Goal: Task Accomplishment & Management: Manage account settings

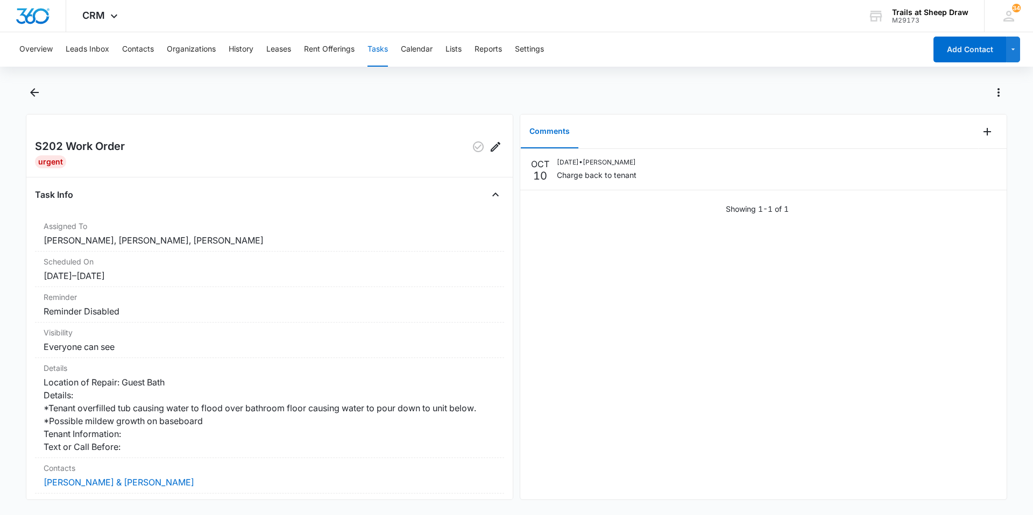
click at [385, 45] on button "Tasks" at bounding box center [377, 49] width 20 height 34
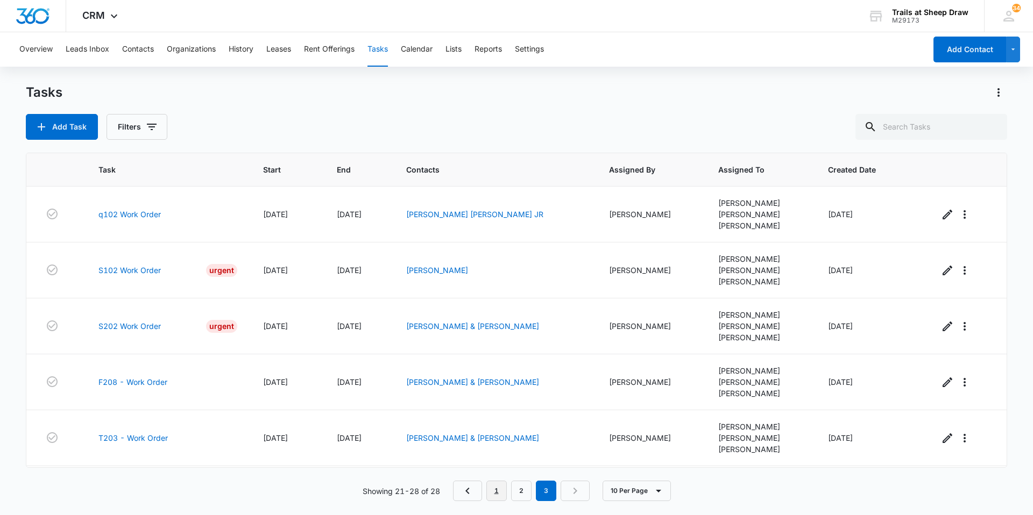
click at [500, 491] on link "1" at bounding box center [496, 491] width 20 height 20
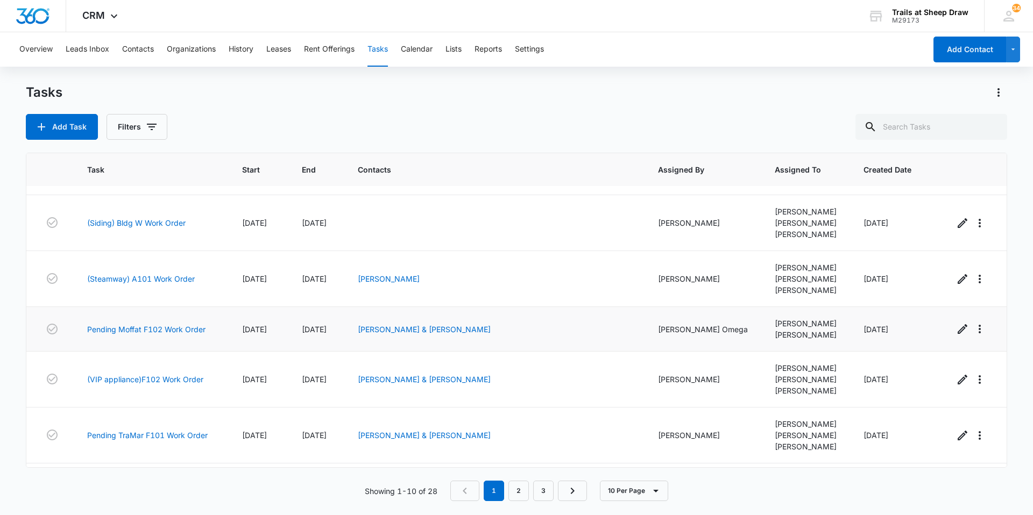
scroll to position [267, 0]
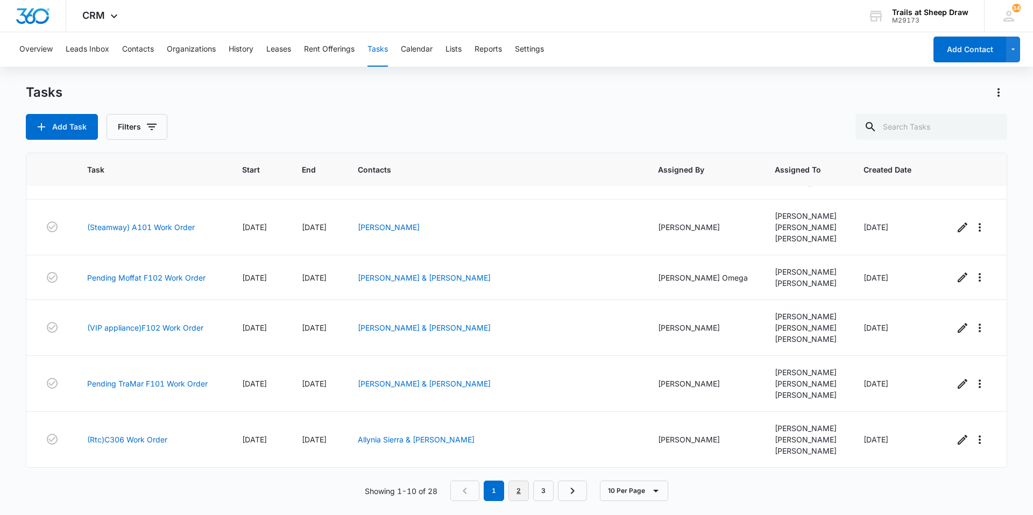
click at [519, 490] on link "2" at bounding box center [518, 491] width 20 height 20
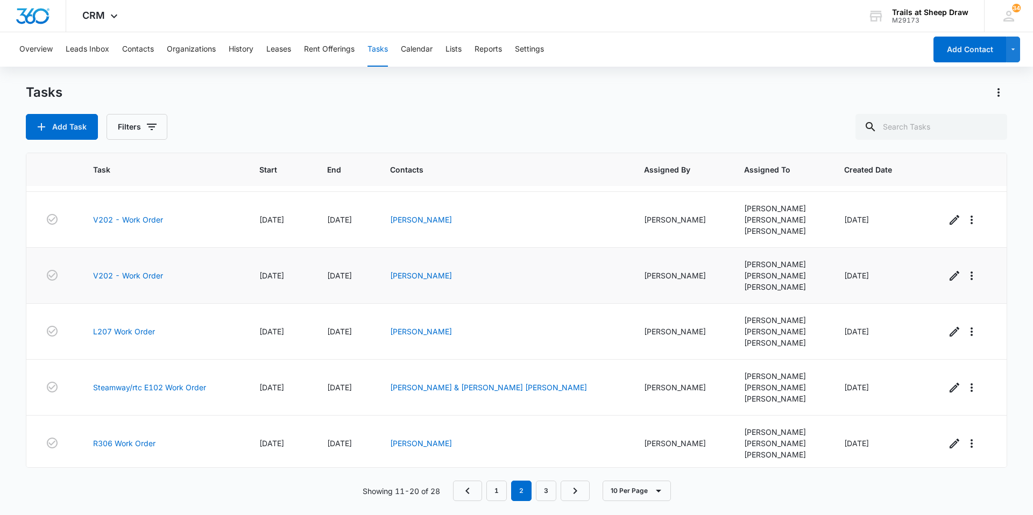
scroll to position [278, 0]
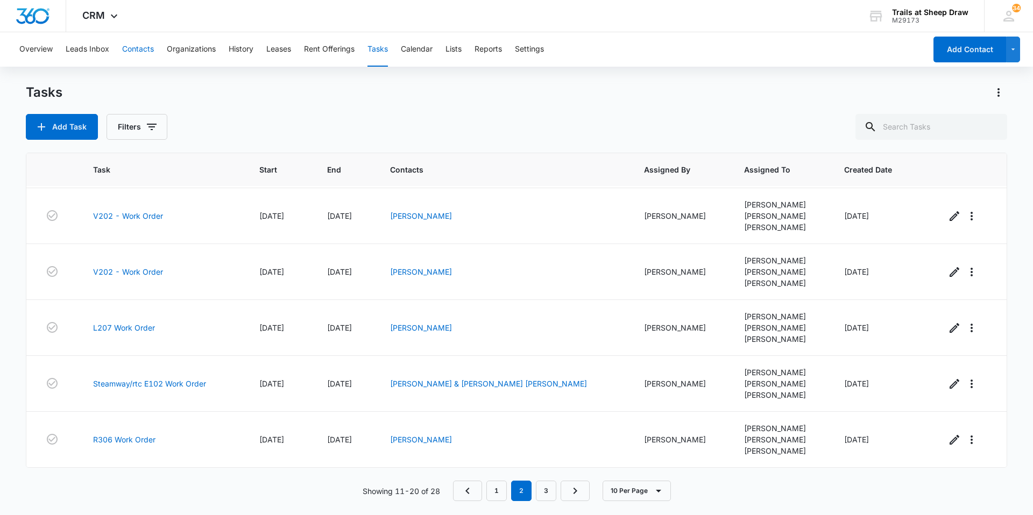
click at [142, 55] on button "Contacts" at bounding box center [138, 49] width 32 height 34
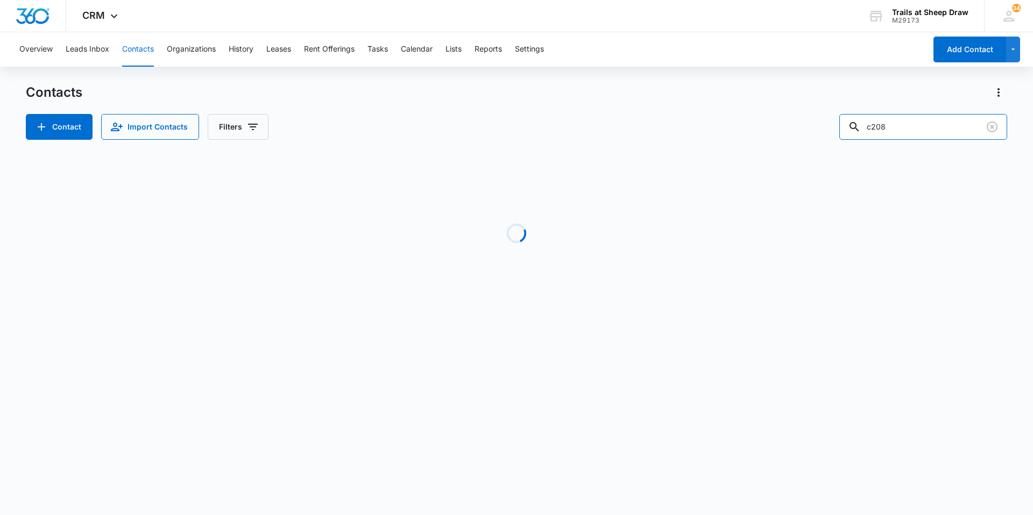
drag, startPoint x: 919, startPoint y: 125, endPoint x: 808, endPoint y: 124, distance: 110.8
click at [816, 122] on div "Contact Import Contacts Filters c208" at bounding box center [516, 127] width 981 height 26
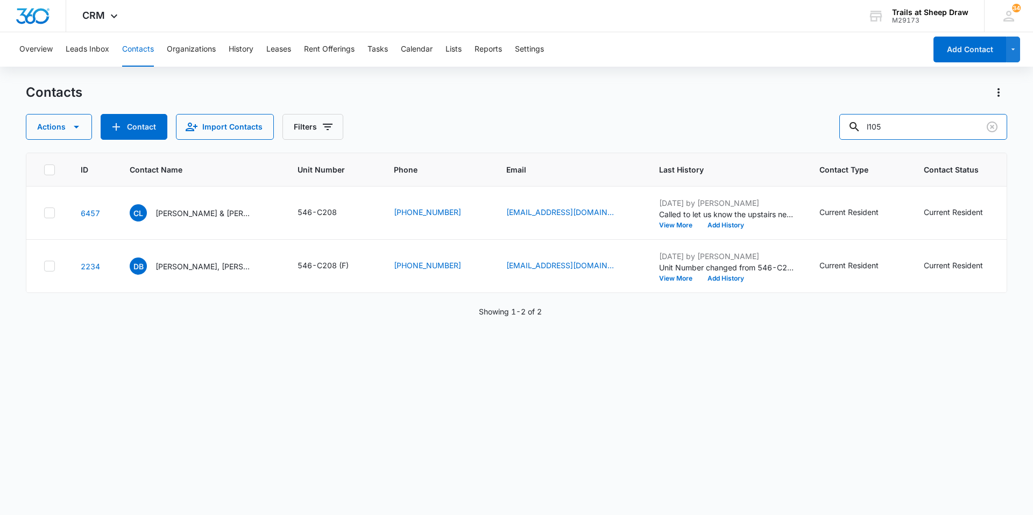
type input "l105"
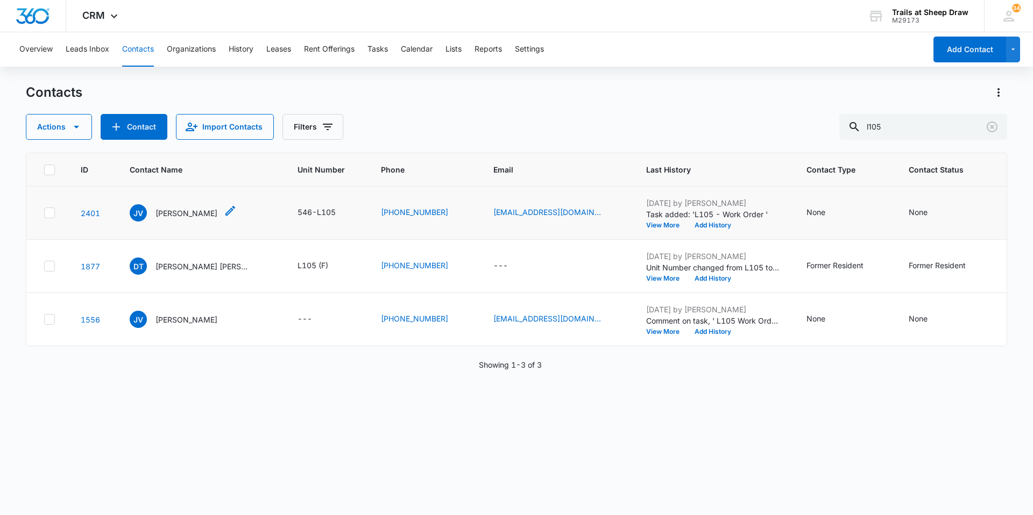
click at [174, 211] on p "[PERSON_NAME]" at bounding box center [186, 213] width 62 height 11
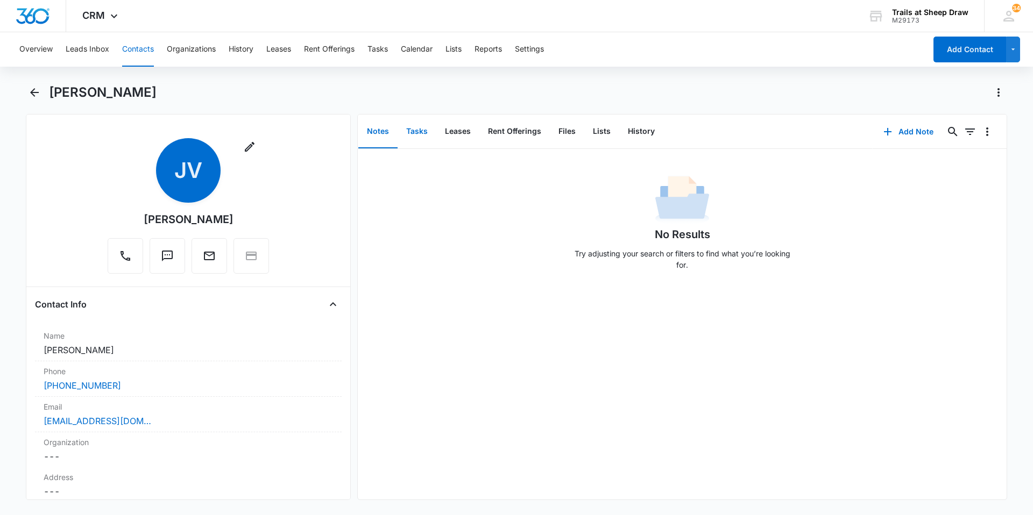
click at [419, 139] on button "Tasks" at bounding box center [417, 131] width 39 height 33
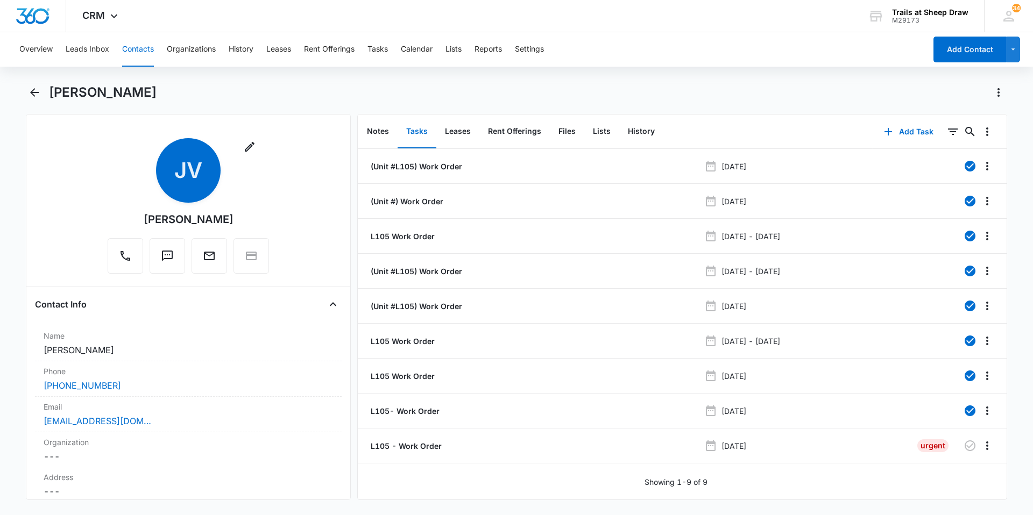
click at [149, 54] on button "Contacts" at bounding box center [138, 49] width 32 height 34
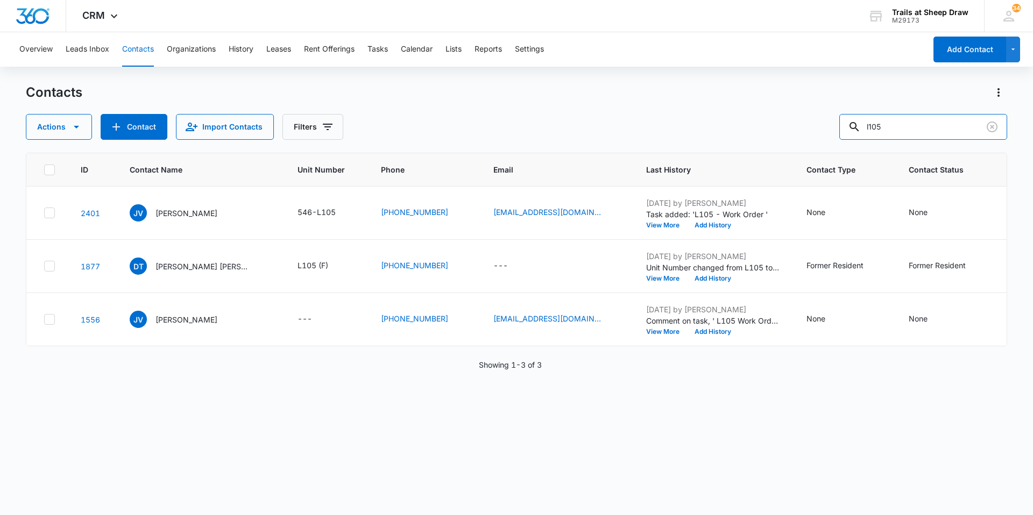
drag, startPoint x: 902, startPoint y: 121, endPoint x: 828, endPoint y: 128, distance: 75.1
click at [833, 128] on div "Actions Contact Import Contacts Filters l105" at bounding box center [516, 127] width 981 height 26
type input "l101"
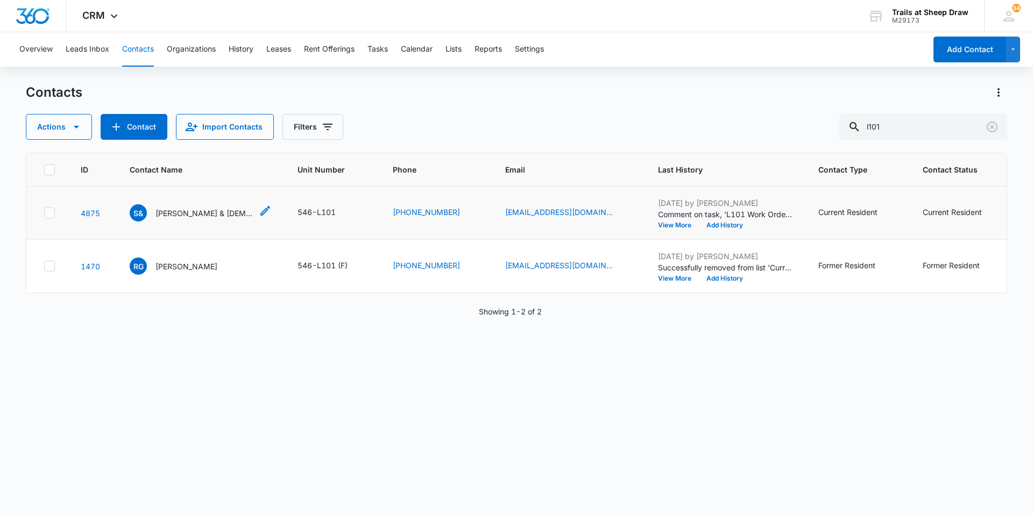
click at [201, 215] on p "[PERSON_NAME] & [DEMOGRAPHIC_DATA][PERSON_NAME]" at bounding box center [203, 213] width 97 height 11
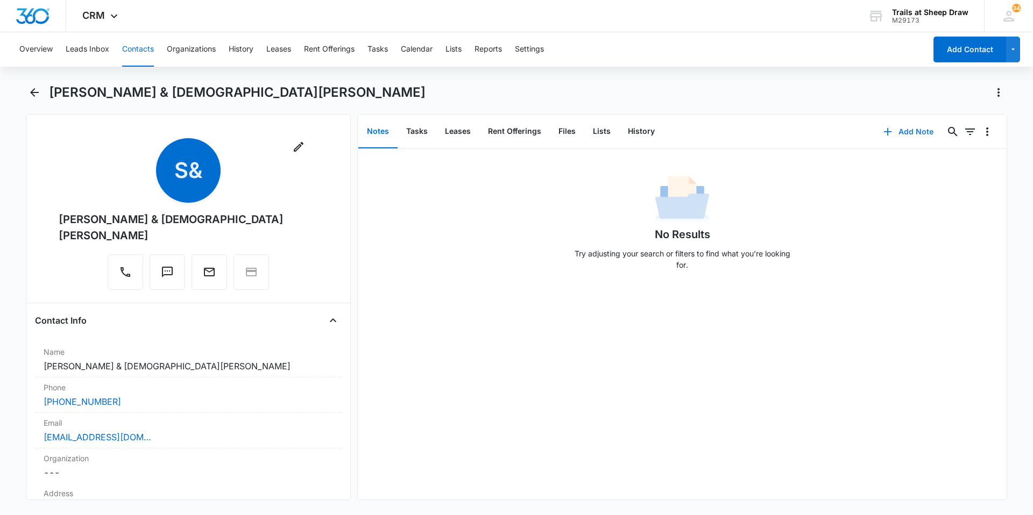
click at [898, 130] on button "Add Note" at bounding box center [909, 132] width 72 height 26
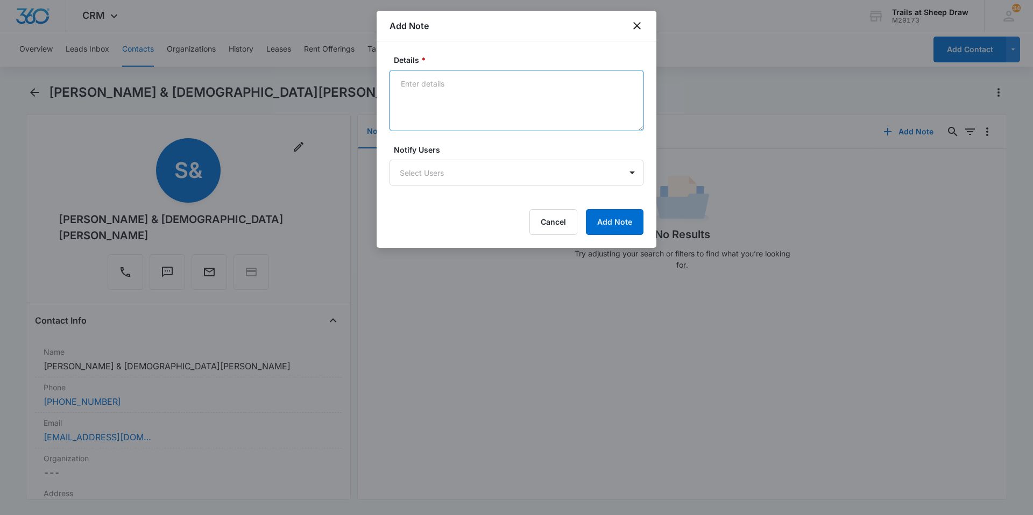
click at [414, 104] on textarea "Details *" at bounding box center [517, 100] width 254 height 61
click at [467, 86] on textarea "Emailed" at bounding box center [517, 100] width 254 height 61
click at [591, 98] on textarea "Emailed [DATE] to report upstairs neighbor (L201) is making excessive noise thr…" at bounding box center [517, 100] width 254 height 61
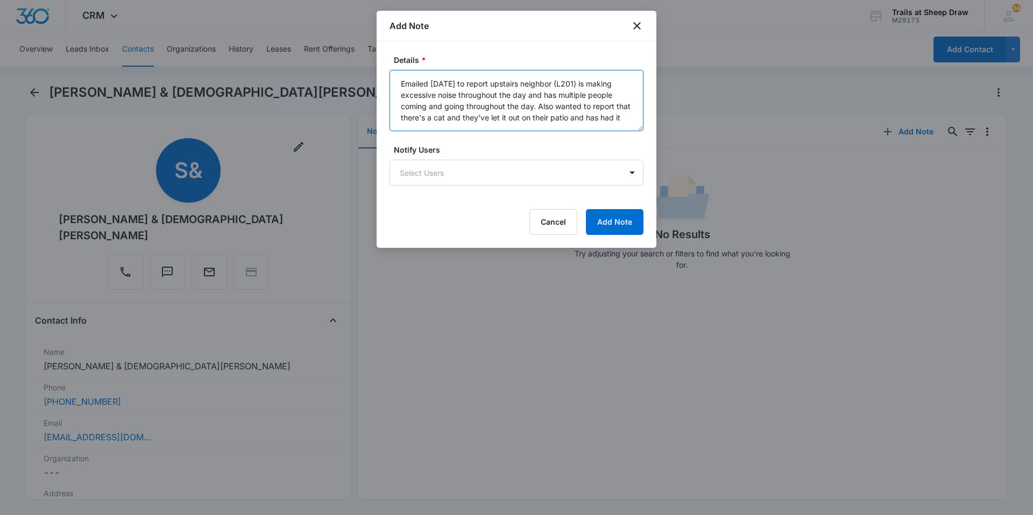
click at [534, 105] on textarea "Emailed [DATE] to report upstairs neighbor (L201) is making excessive noise thr…" at bounding box center [517, 100] width 254 height 61
click at [546, 118] on textarea "Emailed [DATE] to report upstairs neighbor (L201) is making excessive noise thr…" at bounding box center [517, 100] width 254 height 61
drag, startPoint x: 539, startPoint y: 116, endPoint x: 567, endPoint y: 107, distance: 29.4
click at [567, 107] on textarea "Emailed [DATE] to report upstairs neighbor (L201) is making excessive noise thr…" at bounding box center [517, 100] width 254 height 61
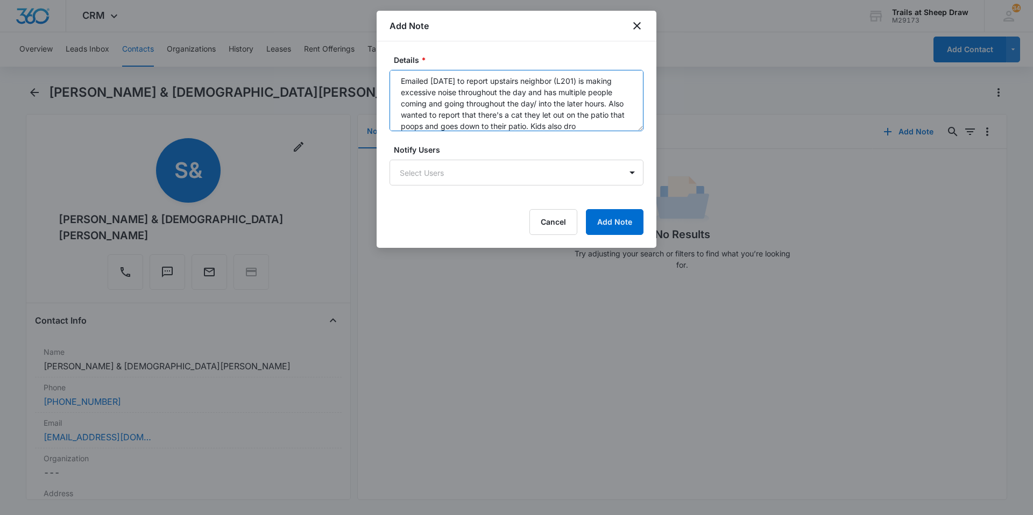
scroll to position [14, 0]
type textarea "Emailed [DATE] to report upstairs neighbor (L201) is making excessive noise thr…"
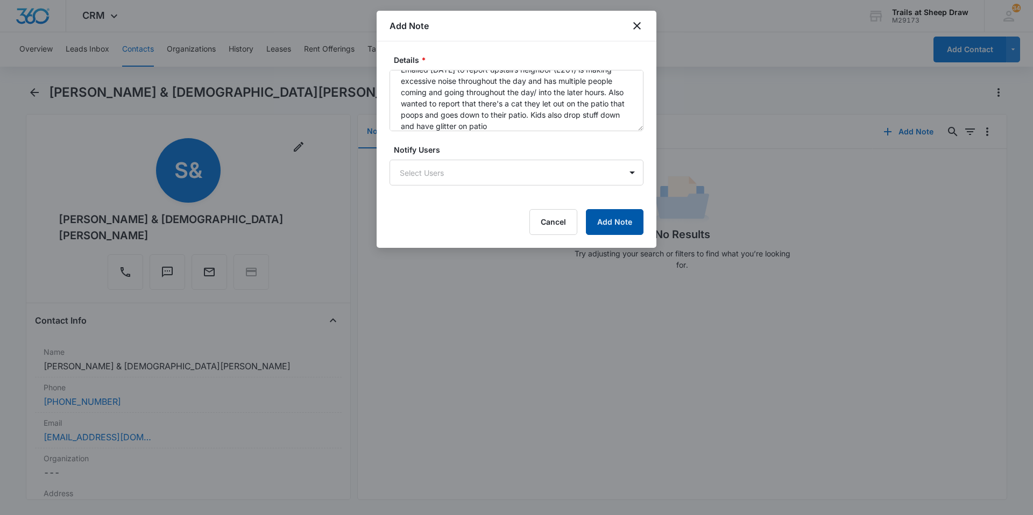
click at [632, 221] on button "Add Note" at bounding box center [615, 222] width 58 height 26
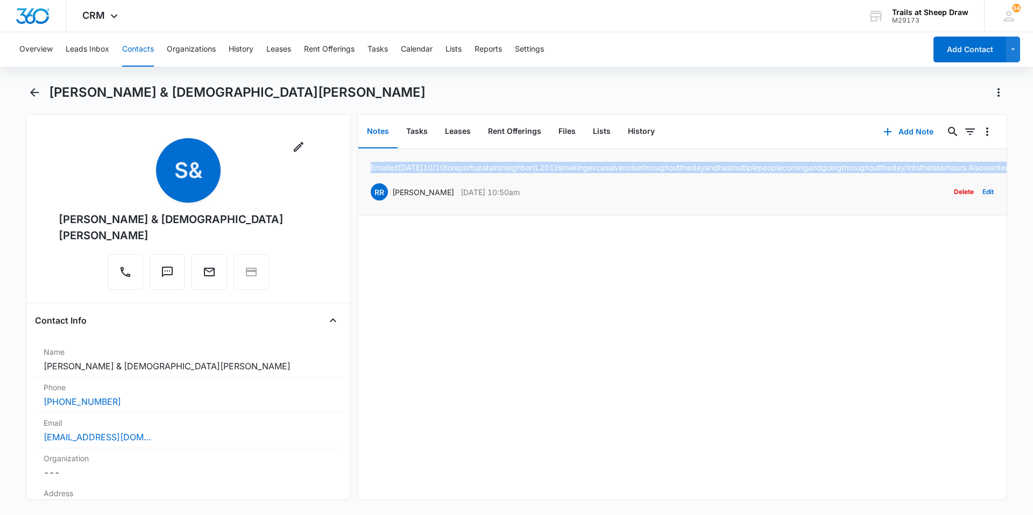
drag, startPoint x: 979, startPoint y: 180, endPoint x: 365, endPoint y: 159, distance: 613.7
click at [365, 159] on li "Emailed [DATE] to report upstairs neighbor (L201) is making excessive noise thr…" at bounding box center [682, 182] width 649 height 67
drag, startPoint x: 365, startPoint y: 159, endPoint x: 424, endPoint y: 169, distance: 59.4
copy p "Emailed [DATE] to report upstairs neighbor (L201) is making excessive noise thr…"
click at [131, 48] on button "Contacts" at bounding box center [138, 49] width 32 height 34
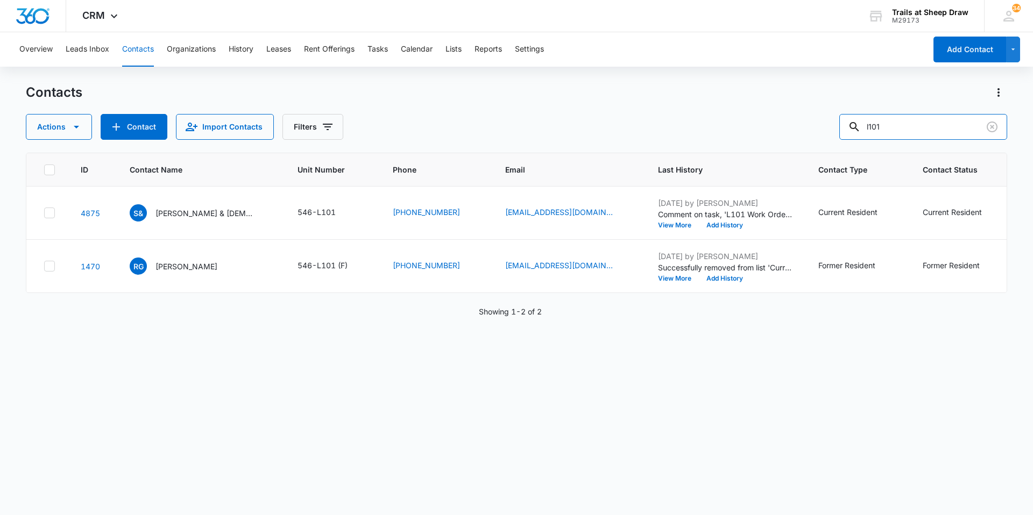
drag, startPoint x: 900, startPoint y: 122, endPoint x: 804, endPoint y: 124, distance: 95.8
click at [809, 124] on div "Actions Contact Import Contacts Filters l101" at bounding box center [516, 127] width 981 height 26
type input "l201"
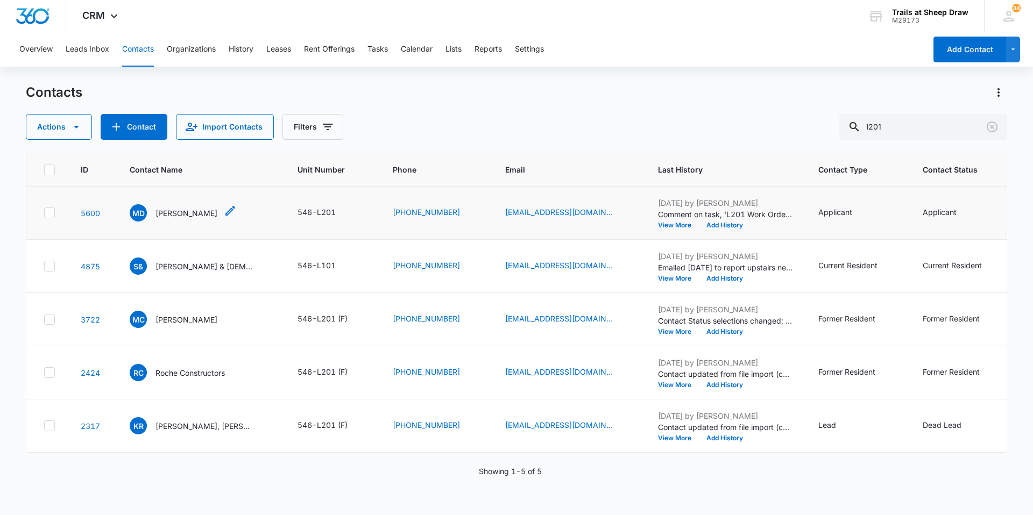
click at [171, 211] on p "[PERSON_NAME]" at bounding box center [186, 213] width 62 height 11
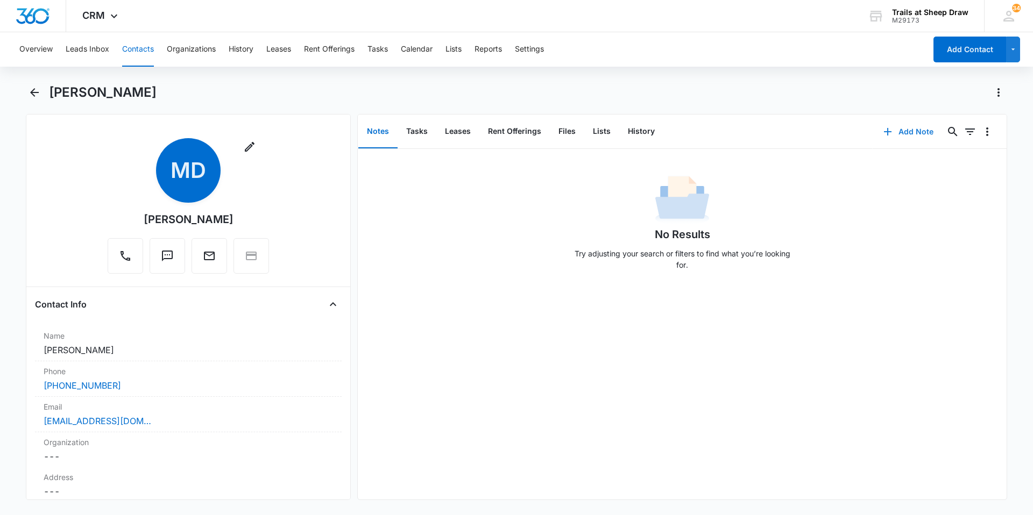
click at [902, 131] on button "Add Note" at bounding box center [909, 132] width 72 height 26
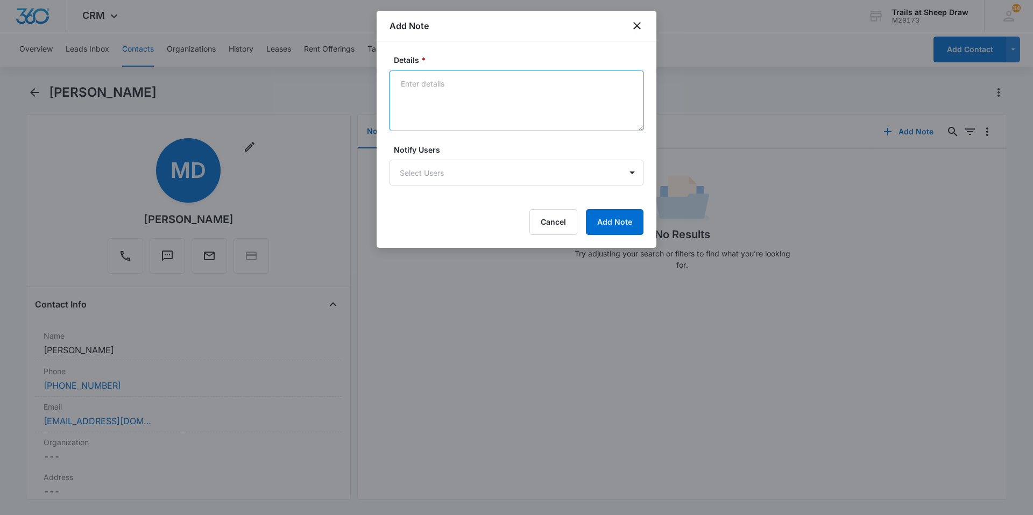
click at [461, 100] on textarea "Details *" at bounding box center [517, 100] width 254 height 61
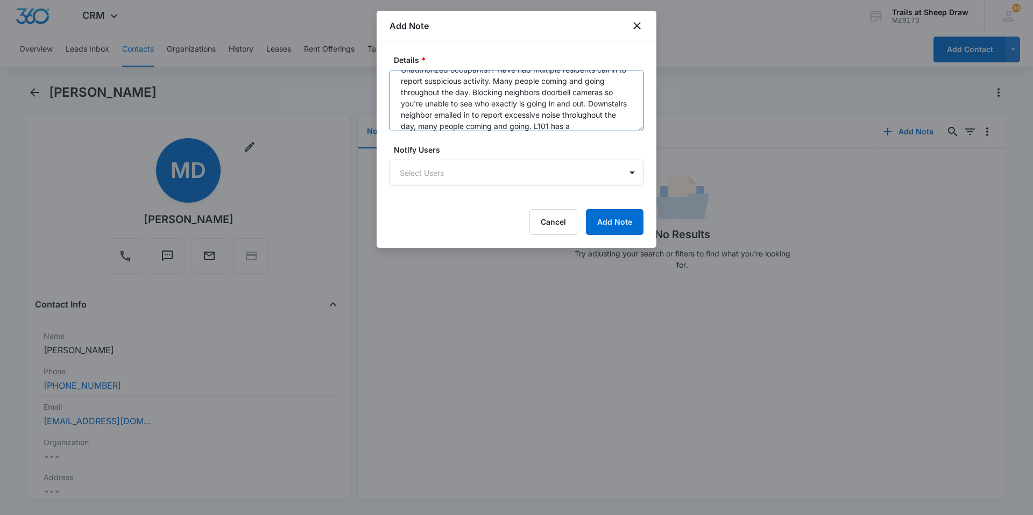
scroll to position [25, 0]
click at [597, 111] on textarea "Unauthorized occupants?? Have had multiple residents call in to report suspicio…" at bounding box center [517, 100] width 254 height 61
click at [615, 118] on textarea "Unauthorized occupants?? Have had multiple residents call in to report suspicio…" at bounding box center [517, 100] width 254 height 61
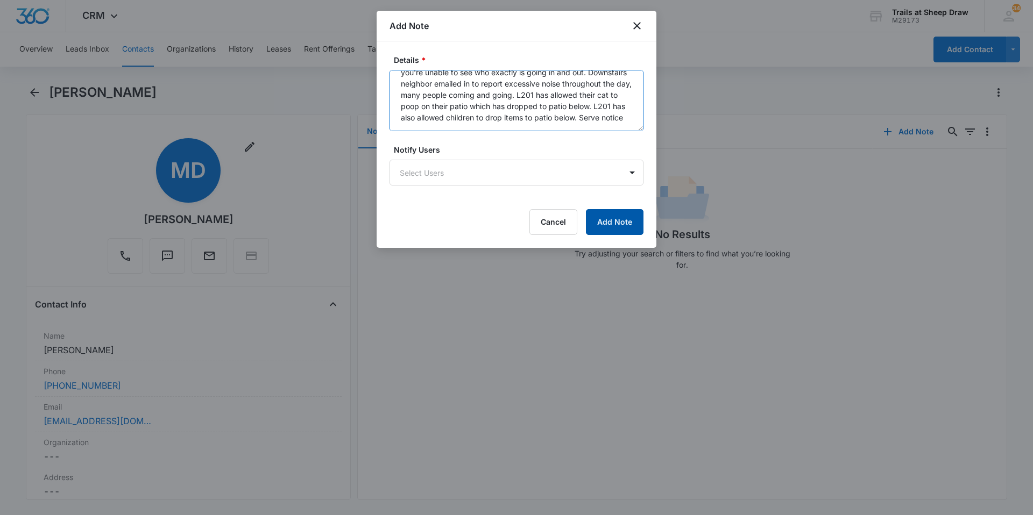
type textarea "Unauthorized occupants?? Have had multiple residents call in to report suspicio…"
click at [619, 227] on button "Add Note" at bounding box center [615, 222] width 58 height 26
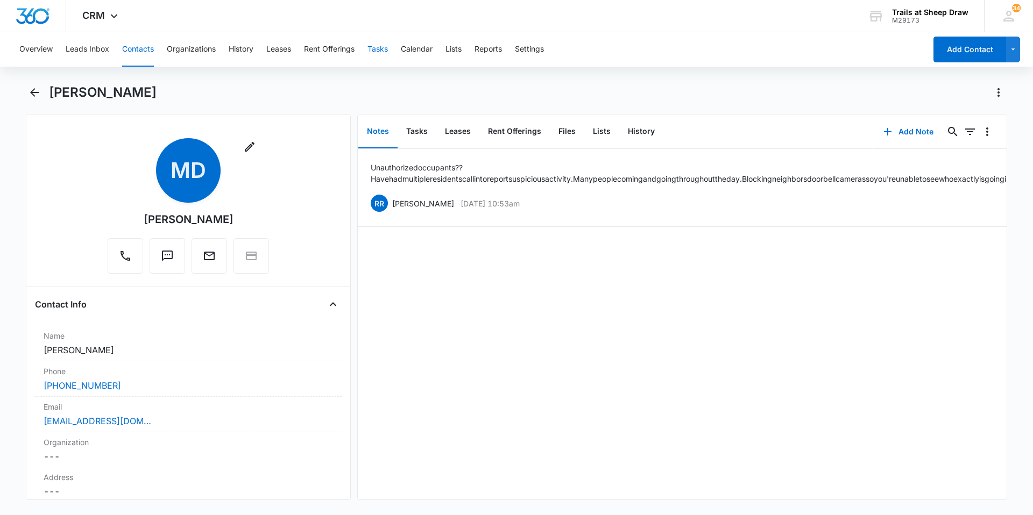
click at [375, 54] on button "Tasks" at bounding box center [377, 49] width 20 height 34
